Goal: Task Accomplishment & Management: Manage account settings

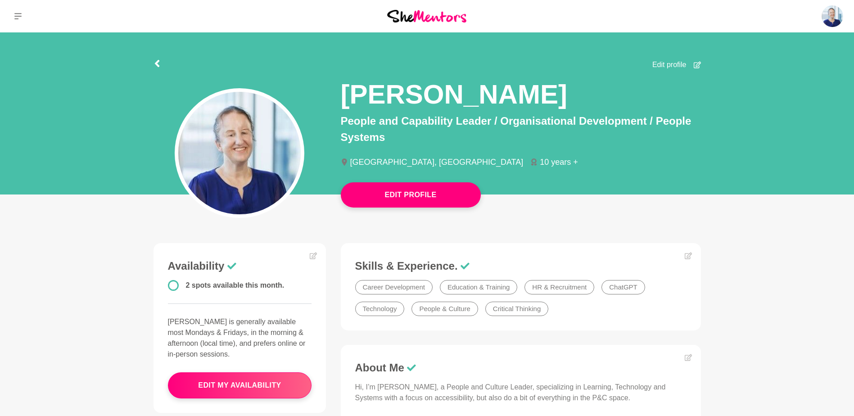
click at [666, 64] on span "Edit profile" at bounding box center [669, 64] width 34 height 11
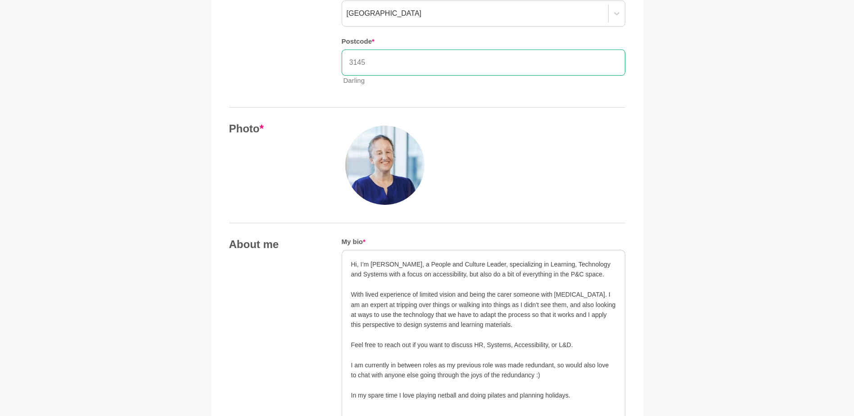
scroll to position [300, 0]
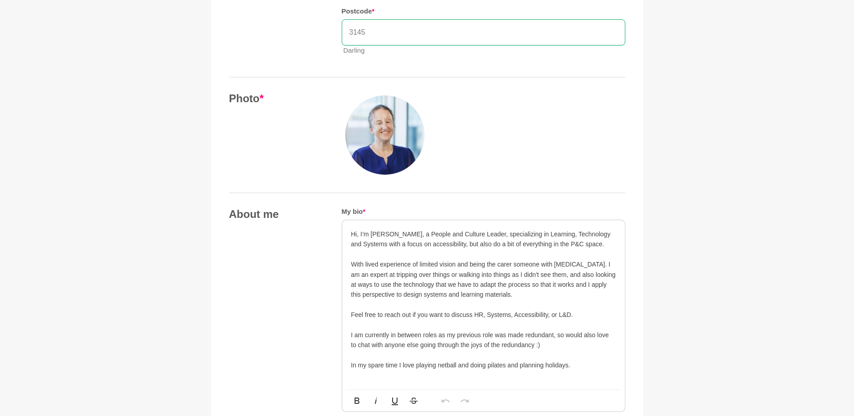
click at [537, 275] on p "With lived experience of limited vision and being the carer someone with schizo…" at bounding box center [483, 279] width 265 height 40
drag, startPoint x: 594, startPoint y: 265, endPoint x: 460, endPoint y: 265, distance: 134.1
click at [460, 265] on p "With lived experience of limited vision and being the carer someone with schizo…" at bounding box center [483, 279] width 265 height 40
drag, startPoint x: 470, startPoint y: 309, endPoint x: 482, endPoint y: 307, distance: 12.3
click at [478, 307] on p at bounding box center [483, 305] width 265 height 10
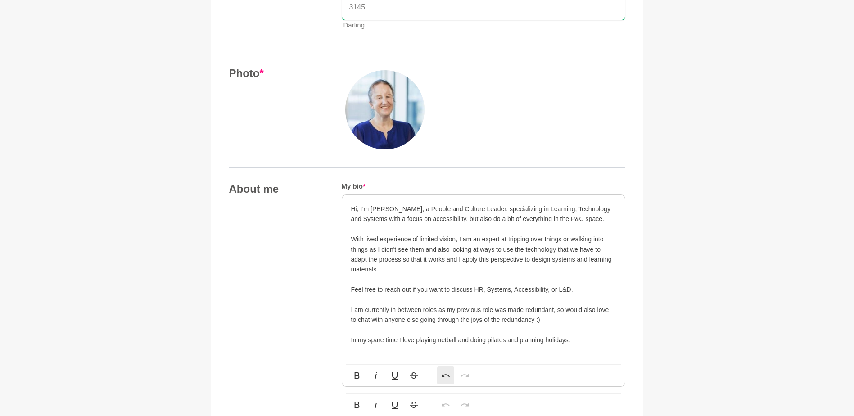
scroll to position [360, 0]
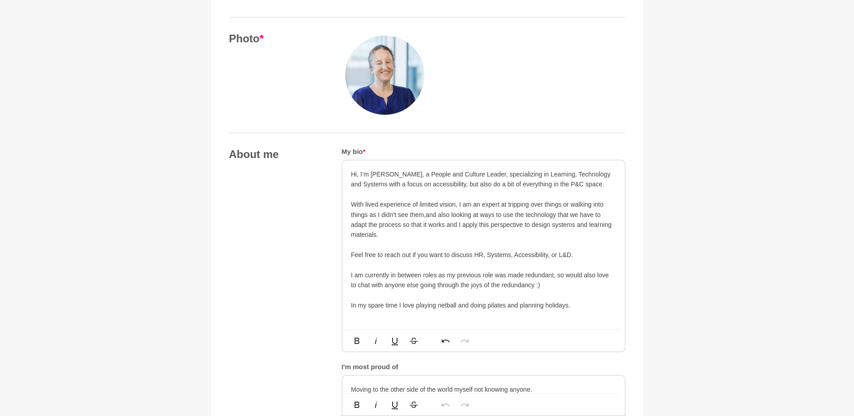
drag, startPoint x: 424, startPoint y: 213, endPoint x: 433, endPoint y: 212, distance: 9.0
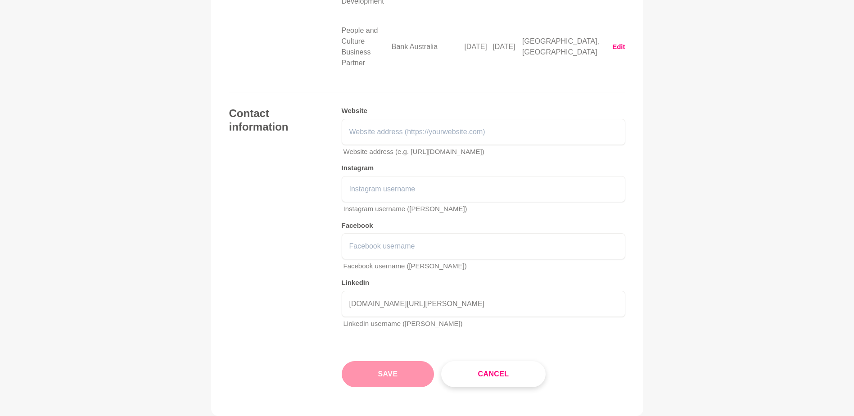
scroll to position [1470, 0]
click at [407, 360] on button "Save" at bounding box center [388, 373] width 93 height 26
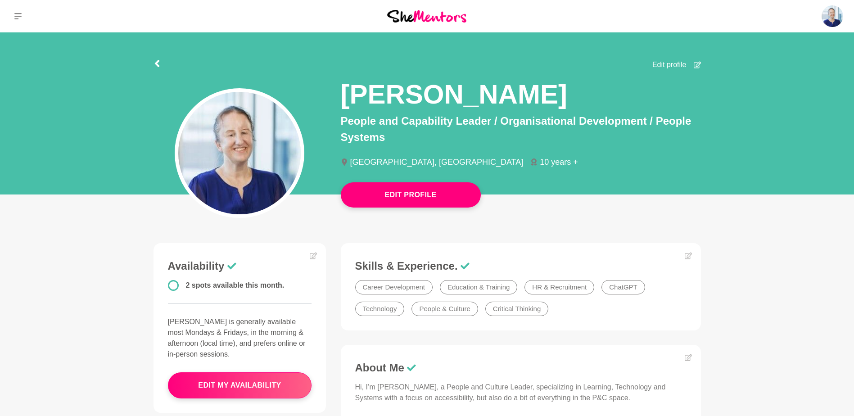
click at [428, 16] on img at bounding box center [426, 16] width 79 height 12
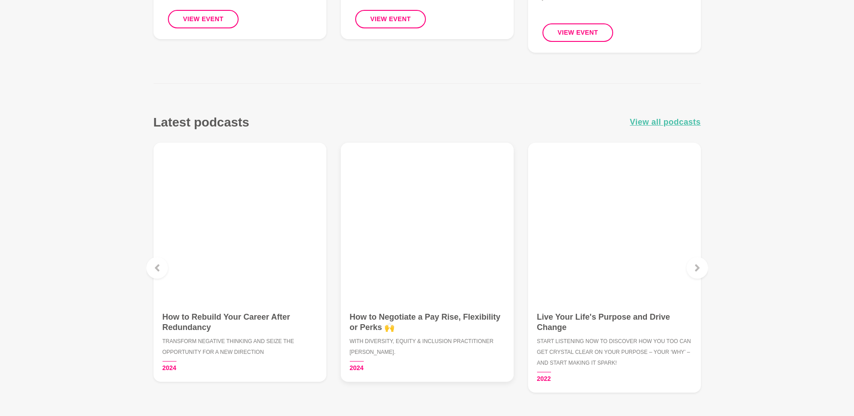
scroll to position [1110, 0]
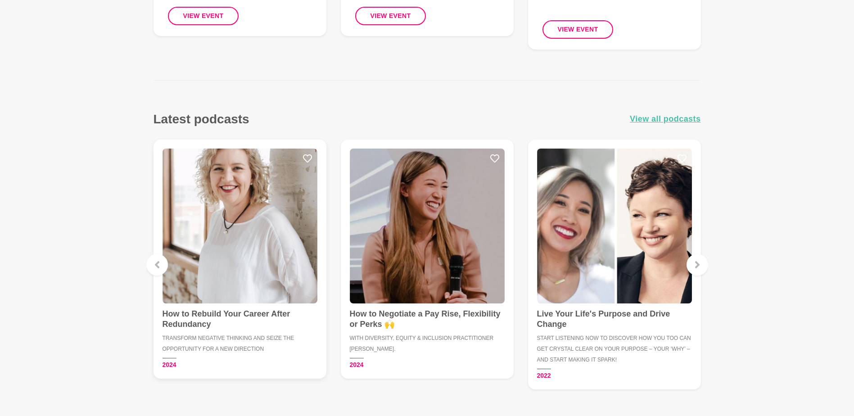
click at [212, 315] on h4 "How to Rebuild Your Career After Redundancy" at bounding box center [239, 319] width 155 height 20
